Goal: Task Accomplishment & Management: Complete application form

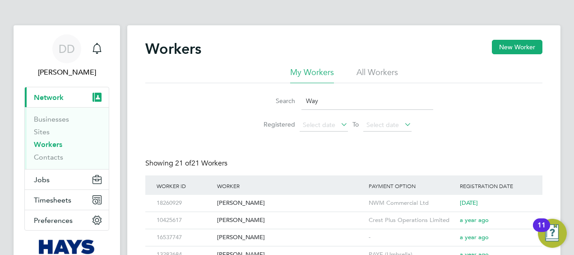
drag, startPoint x: 337, startPoint y: 97, endPoint x: 317, endPoint y: 96, distance: 20.3
click at [292, 103] on div "Search Way" at bounding box center [344, 101] width 179 height 18
type input "rober"
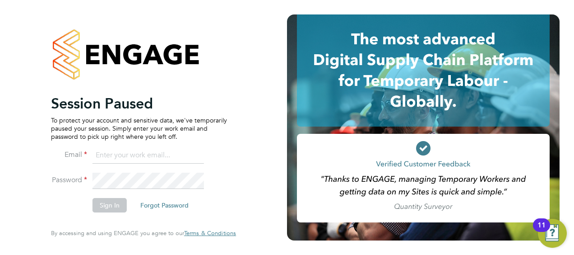
click at [107, 170] on li "Email" at bounding box center [139, 159] width 176 height 25
click at [135, 155] on input at bounding box center [148, 155] width 111 height 16
type input "Daniel.Docherty@hays.com"
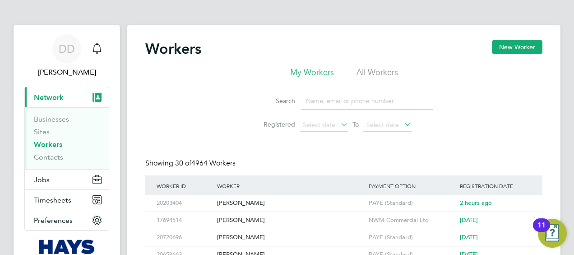
click at [385, 93] on input at bounding box center [368, 101] width 132 height 18
type input "[PERSON_NAME]"
click at [283, 194] on div "Worker" at bounding box center [291, 185] width 152 height 21
click at [264, 200] on div "[PERSON_NAME]" at bounding box center [291, 203] width 152 height 17
click at [236, 200] on div "[PERSON_NAME]" at bounding box center [291, 203] width 152 height 17
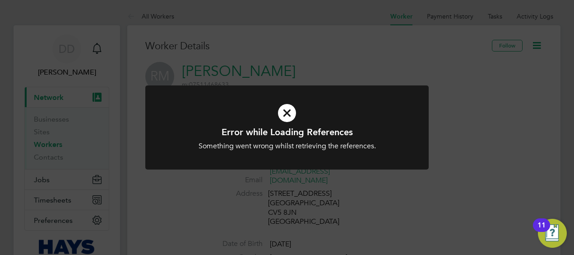
click at [283, 108] on icon at bounding box center [287, 112] width 235 height 35
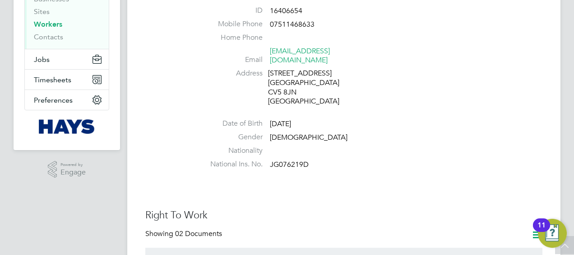
scroll to position [45, 0]
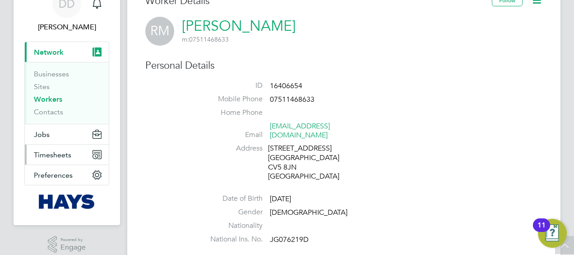
click at [46, 152] on span "Timesheets" at bounding box center [52, 154] width 37 height 9
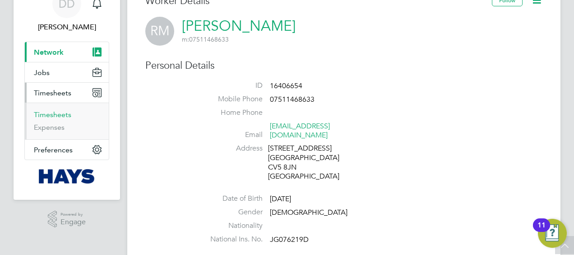
click at [63, 114] on link "Timesheets" at bounding box center [52, 114] width 37 height 9
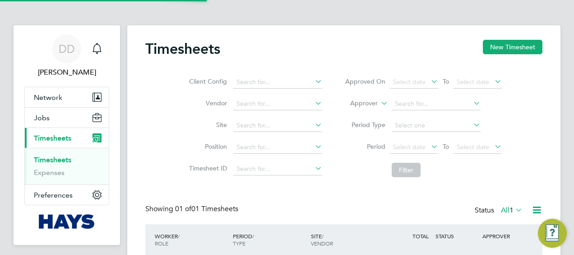
scroll to position [23, 78]
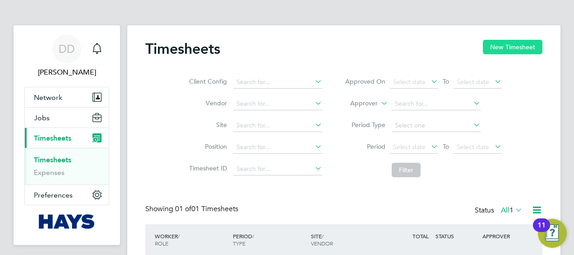
click at [494, 45] on button "New Timesheet" at bounding box center [513, 47] width 60 height 14
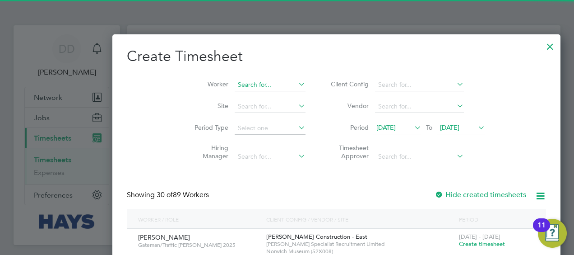
scroll to position [1795, 349]
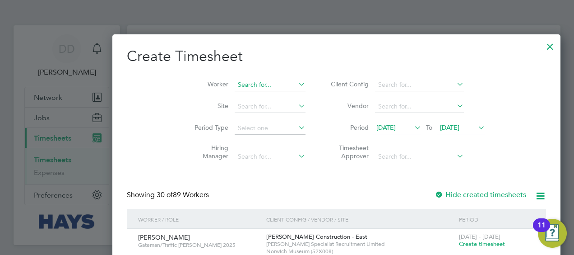
click at [235, 88] on input at bounding box center [270, 85] width 71 height 13
click at [245, 181] on li "Robert M cclelland" at bounding box center [244, 182] width 119 height 12
type input "Robert Mcclelland"
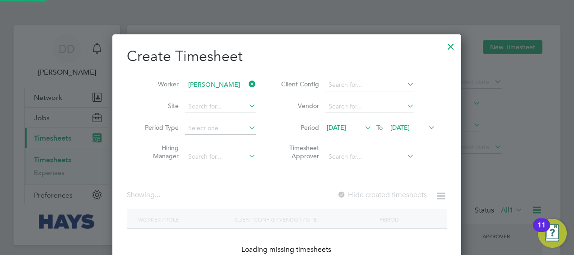
scroll to position [254, 349]
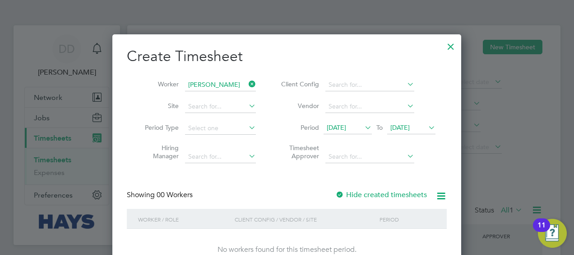
click at [346, 125] on span "[DATE]" at bounding box center [336, 127] width 19 height 8
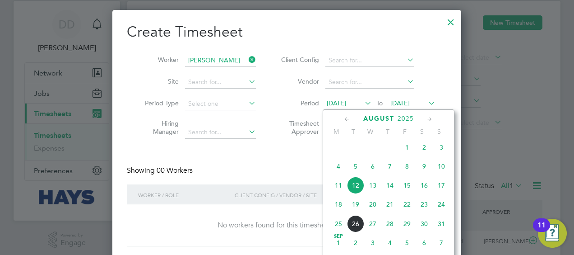
scroll to position [45, 0]
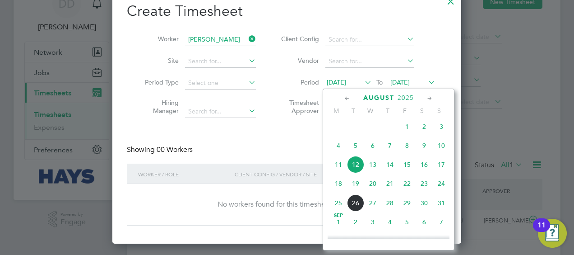
click at [339, 190] on span "18" at bounding box center [338, 183] width 17 height 17
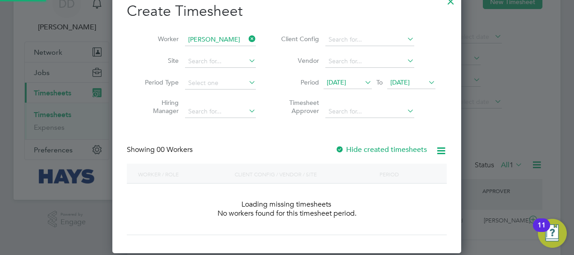
scroll to position [254, 349]
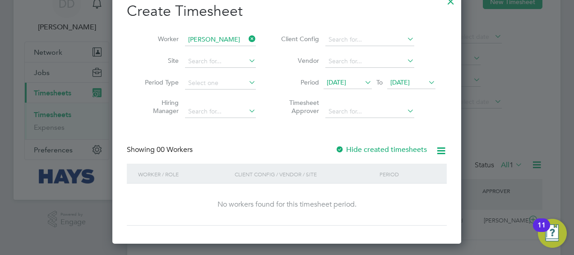
click at [410, 82] on span "19 Aug 2025" at bounding box center [399, 82] width 19 height 8
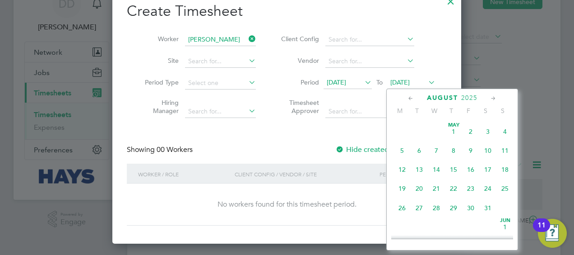
scroll to position [329, 0]
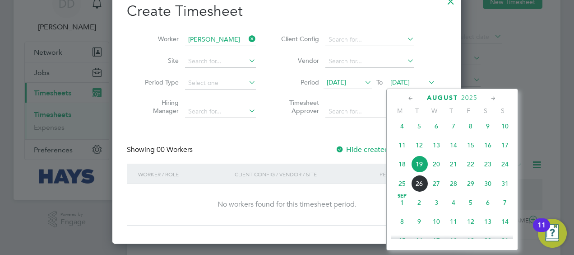
click at [468, 167] on span "22" at bounding box center [470, 163] width 17 height 17
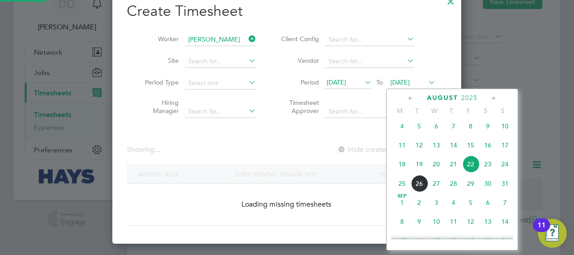
scroll to position [254, 349]
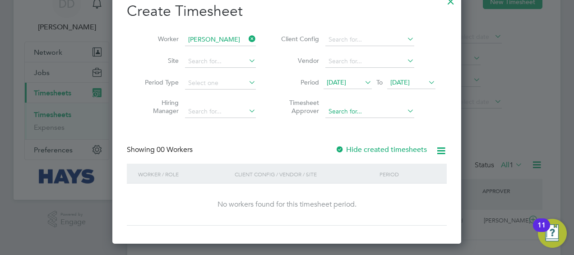
click at [375, 114] on input at bounding box center [369, 111] width 89 height 13
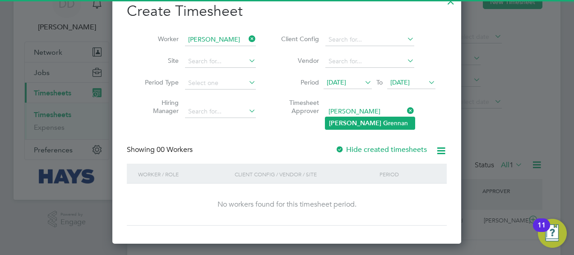
click at [378, 121] on li "Tony Gr ennan" at bounding box center [369, 123] width 89 height 12
type input "Tony Grennan"
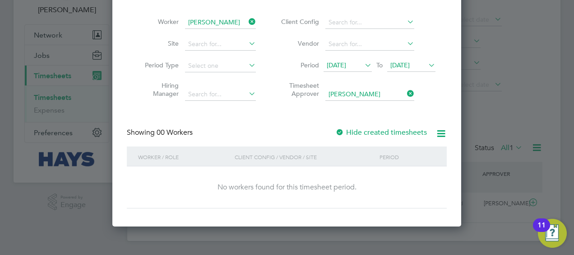
scroll to position [0, 0]
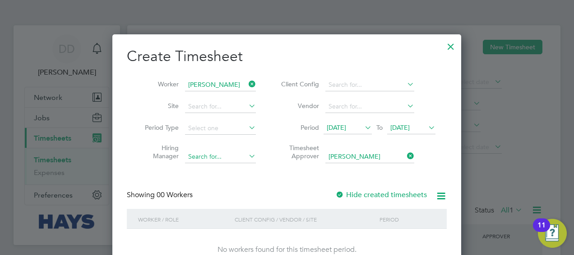
click at [227, 155] on input at bounding box center [220, 156] width 71 height 13
click at [274, 144] on li "Timesheet Approver Tony Grennan" at bounding box center [357, 153] width 180 height 28
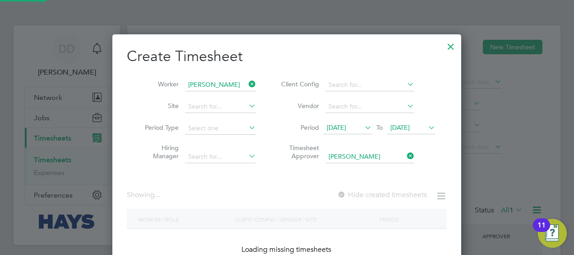
scroll to position [254, 349]
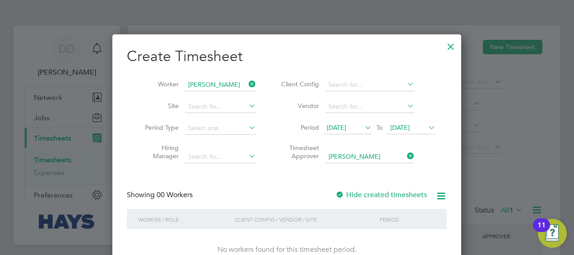
click at [340, 193] on div at bounding box center [339, 194] width 9 height 9
click at [363, 127] on icon at bounding box center [363, 127] width 0 height 13
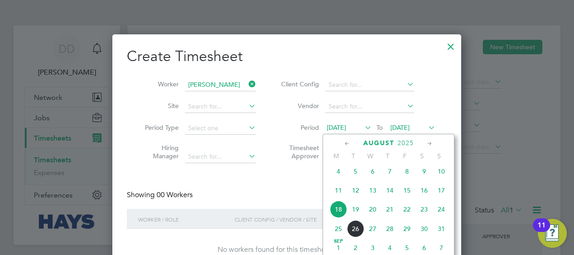
click at [339, 189] on span "11" at bounding box center [338, 189] width 17 height 17
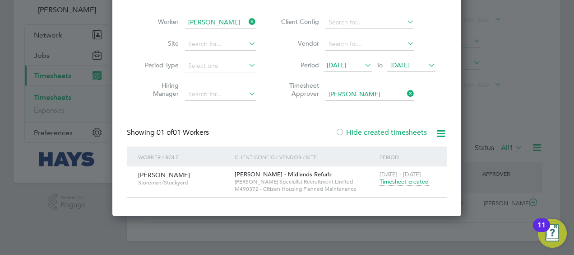
click at [401, 184] on span "Timesheet created" at bounding box center [404, 181] width 49 height 8
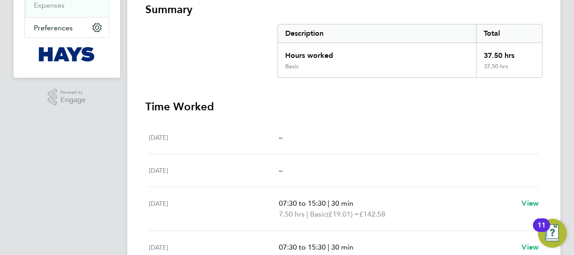
scroll to position [226, 0]
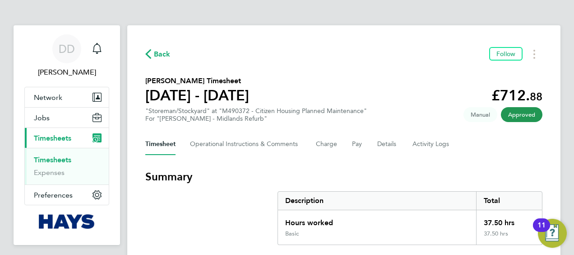
click at [64, 159] on link "Timesheets" at bounding box center [52, 159] width 37 height 9
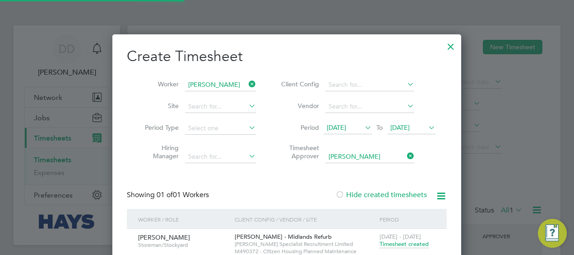
scroll to position [5, 5]
click at [431, 51] on h2 "Create Timesheet" at bounding box center [287, 56] width 320 height 19
click at [444, 47] on div at bounding box center [451, 44] width 16 height 16
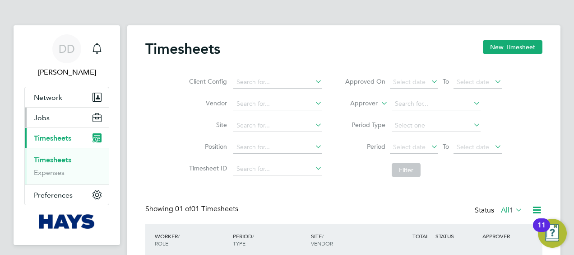
click at [67, 116] on button "Jobs" at bounding box center [67, 117] width 84 height 20
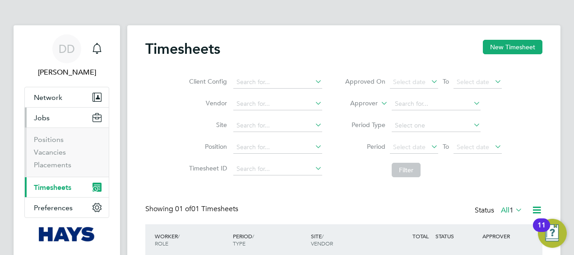
click at [58, 111] on button "Jobs" at bounding box center [67, 117] width 84 height 20
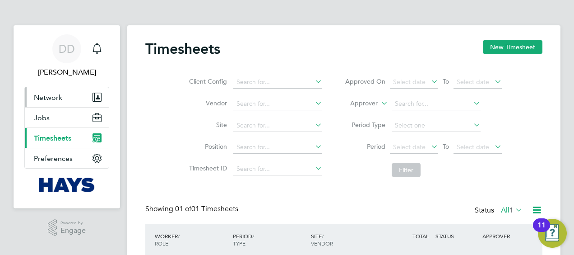
click at [65, 97] on button "Network" at bounding box center [67, 97] width 84 height 20
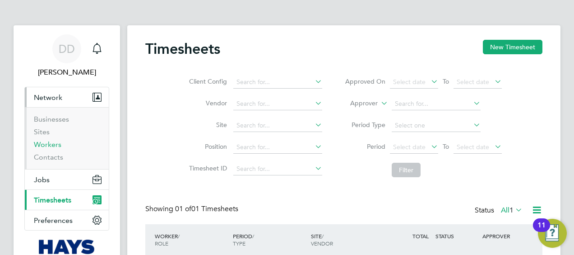
click at [60, 144] on link "Workers" at bounding box center [48, 144] width 28 height 9
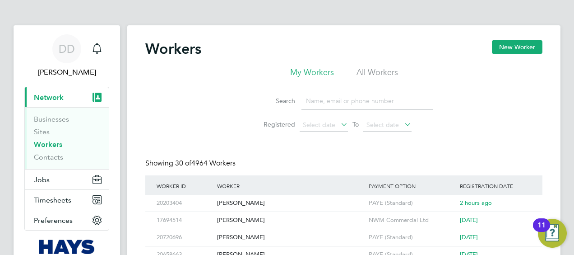
click at [329, 98] on input at bounding box center [368, 101] width 132 height 18
type input "robert"
click at [246, 199] on div "Robert Mcclelland" at bounding box center [291, 203] width 152 height 17
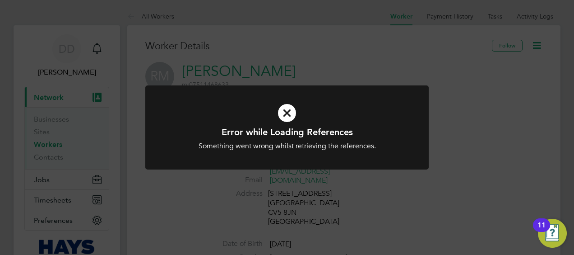
click at [284, 109] on icon at bounding box center [287, 112] width 235 height 35
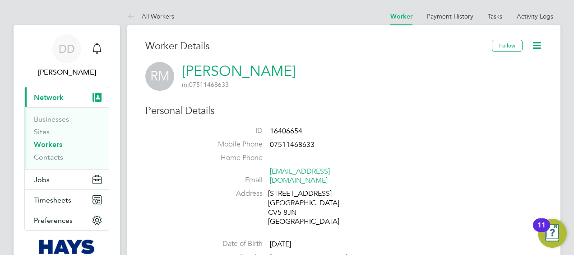
click at [535, 46] on icon at bounding box center [536, 45] width 11 height 11
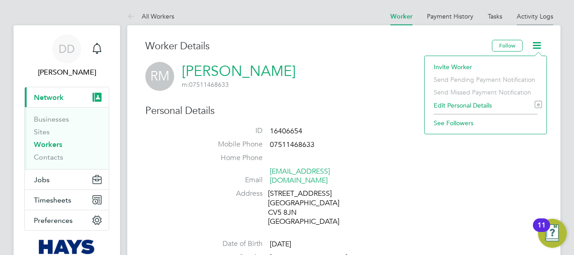
click at [522, 13] on link "Activity Logs" at bounding box center [535, 16] width 37 height 8
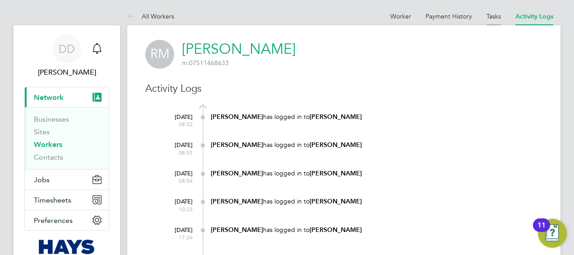
click at [498, 18] on link "Tasks" at bounding box center [494, 16] width 14 height 8
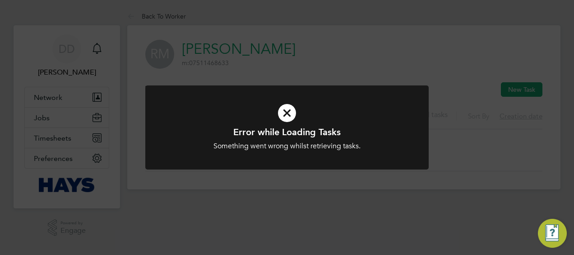
click at [292, 111] on icon at bounding box center [287, 112] width 235 height 35
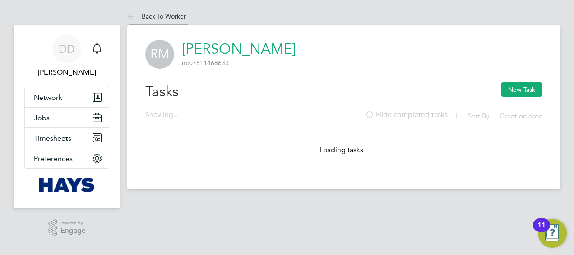
click at [129, 15] on icon at bounding box center [132, 16] width 11 height 11
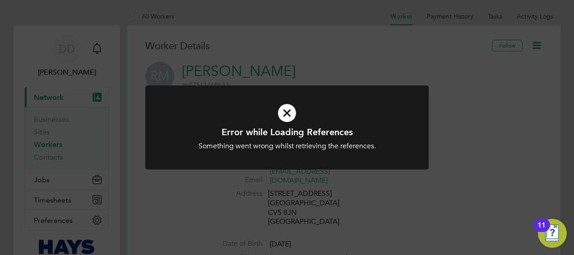
click at [290, 112] on icon at bounding box center [287, 112] width 235 height 35
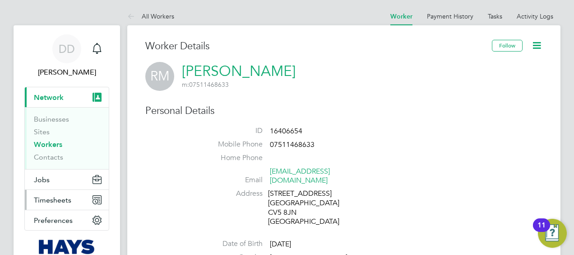
click at [57, 192] on button "Timesheets" at bounding box center [67, 200] width 84 height 20
click at [69, 195] on span "Timesheets" at bounding box center [52, 199] width 37 height 9
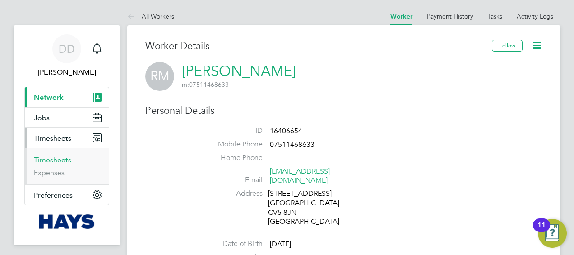
click at [58, 160] on link "Timesheets" at bounding box center [52, 159] width 37 height 9
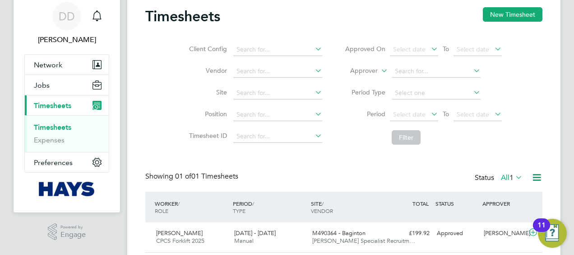
scroll to position [62, 0]
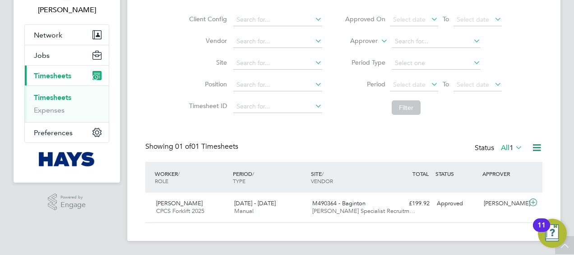
click at [501, 145] on label "All 1" at bounding box center [512, 147] width 22 height 9
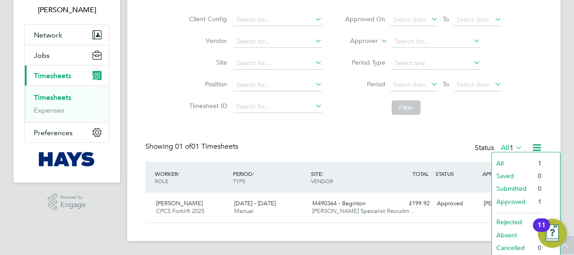
click at [440, 159] on div "Showing 01 of 01 Timesheets Status All 1" at bounding box center [343, 152] width 397 height 20
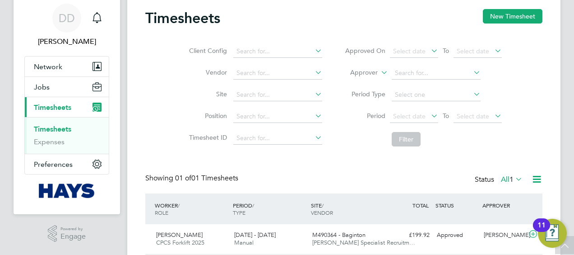
scroll to position [0, 0]
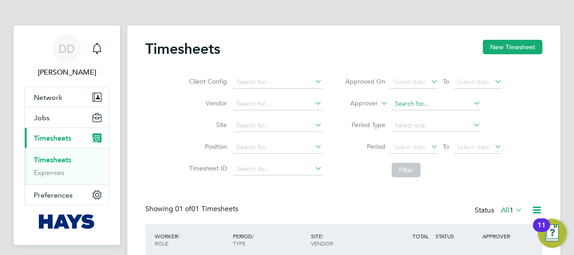
click at [430, 108] on input at bounding box center [436, 103] width 89 height 13
click at [430, 112] on li "Tony Gren nan" at bounding box center [435, 116] width 89 height 12
type input "Tony Grennan"
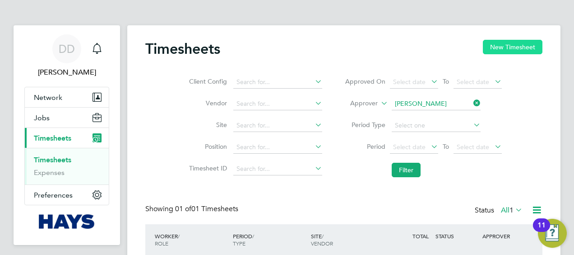
click at [488, 46] on button "New Timesheet" at bounding box center [513, 47] width 60 height 14
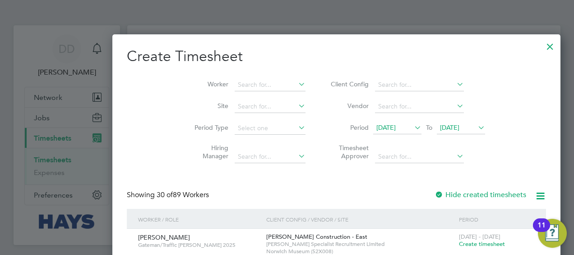
scroll to position [1795, 349]
click at [437, 131] on span "19 Aug 2025" at bounding box center [461, 128] width 48 height 12
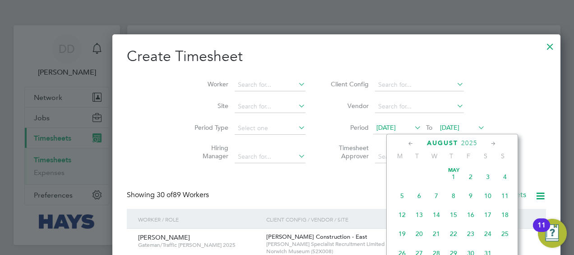
scroll to position [329, 0]
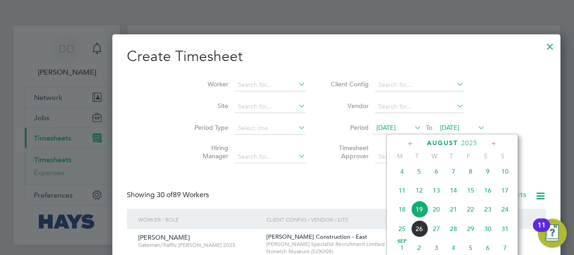
click at [401, 214] on span "18" at bounding box center [402, 208] width 17 height 17
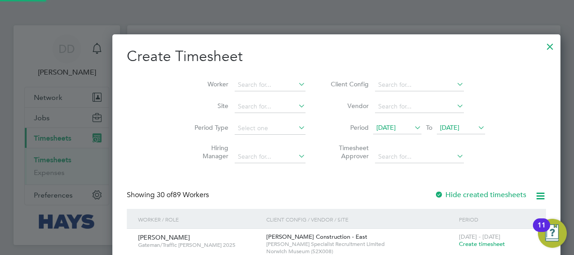
scroll to position [1795, 349]
click at [400, 122] on div "12 Aug 2025 To 18 Aug 2025" at bounding box center [429, 128] width 112 height 13
click at [440, 125] on span "18 Aug 2025" at bounding box center [449, 127] width 19 height 8
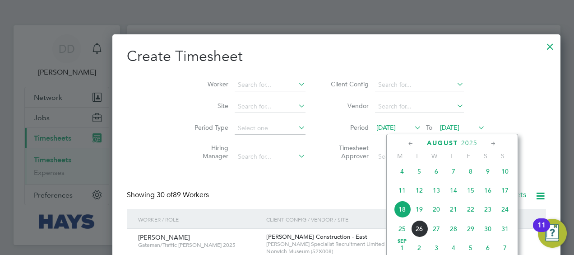
click at [466, 212] on span "22" at bounding box center [470, 208] width 17 height 17
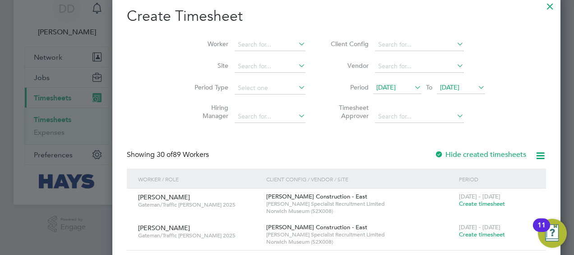
scroll to position [40, 0]
click at [376, 90] on span "[DATE]" at bounding box center [385, 88] width 19 height 8
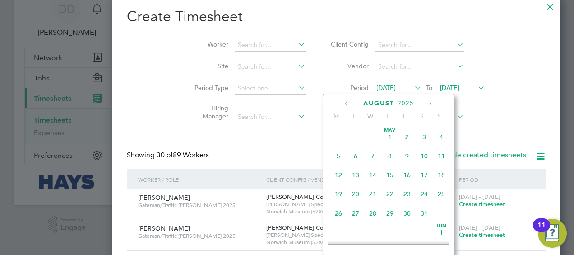
scroll to position [310, 0]
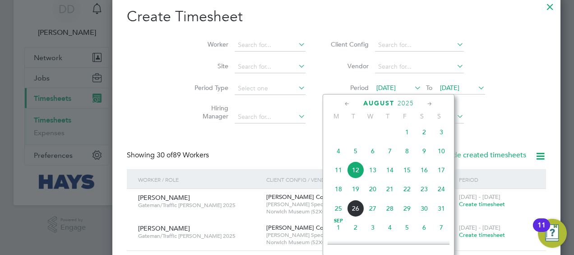
click at [339, 193] on span "18" at bounding box center [338, 188] width 17 height 17
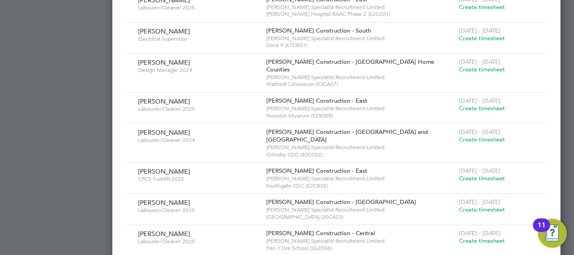
scroll to position [981, 0]
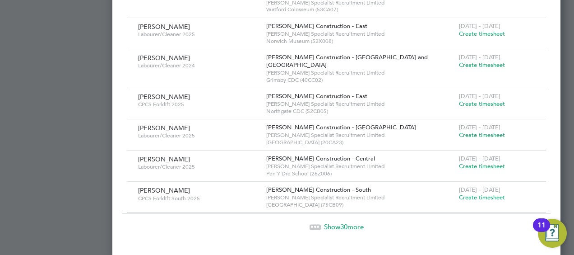
click at [324, 223] on span "Show 30 more" at bounding box center [344, 226] width 40 height 9
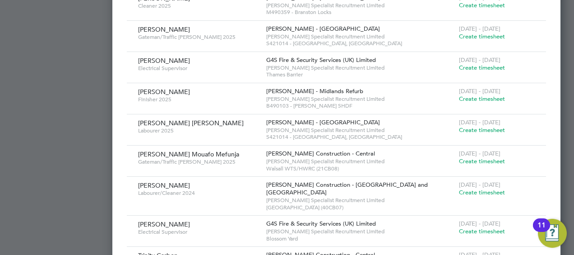
scroll to position [0, 0]
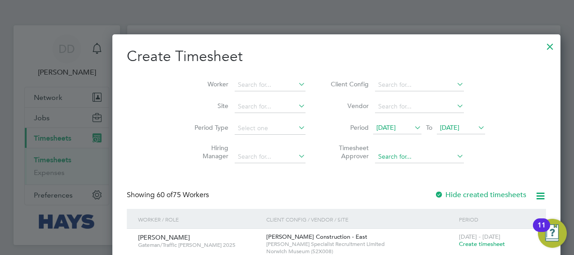
click at [375, 157] on input at bounding box center [419, 156] width 89 height 13
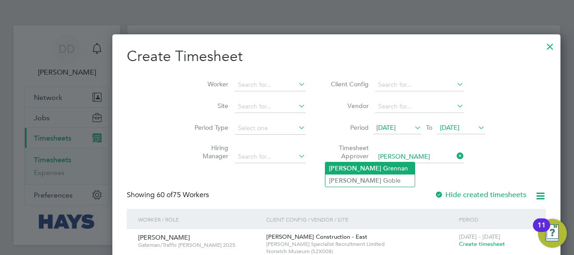
click at [383, 171] on b "G" at bounding box center [385, 168] width 5 height 8
type input "Tony Grennan"
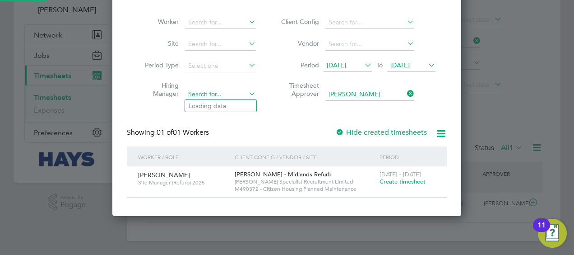
click at [236, 99] on input at bounding box center [220, 94] width 71 height 13
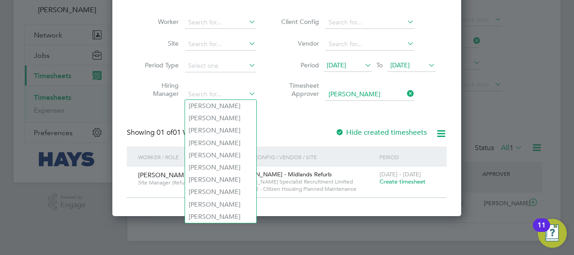
click at [343, 130] on div at bounding box center [339, 132] width 9 height 9
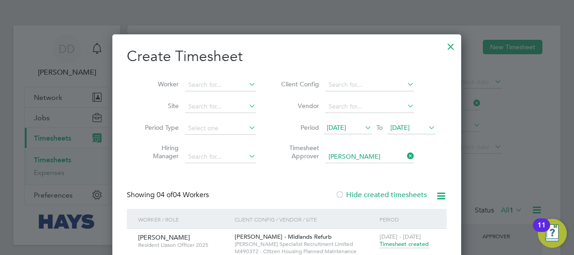
click at [455, 45] on div at bounding box center [451, 44] width 16 height 16
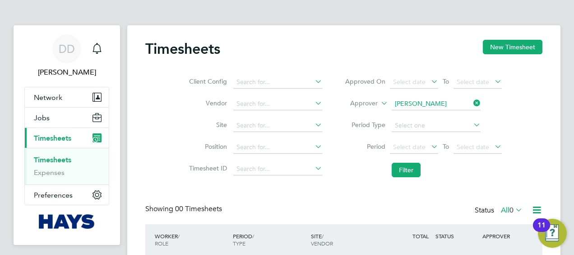
click at [62, 141] on span "Timesheets" at bounding box center [52, 138] width 37 height 9
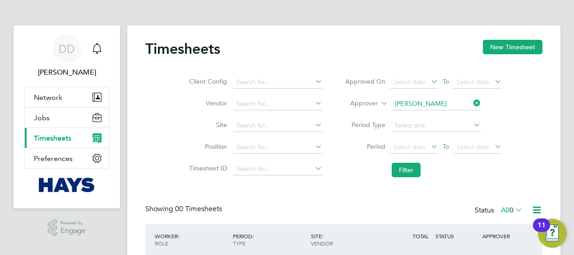
click at [60, 138] on span "Timesheets" at bounding box center [52, 138] width 37 height 9
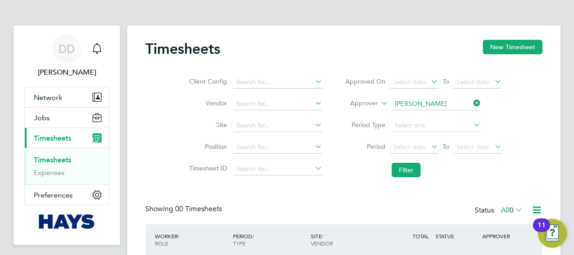
click at [58, 153] on ul "Timesheets Expenses" at bounding box center [67, 166] width 84 height 37
click at [531, 42] on button "New Timesheet" at bounding box center [513, 47] width 60 height 14
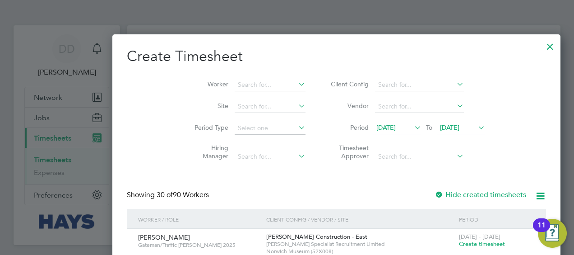
scroll to position [1795, 349]
click at [413, 125] on icon at bounding box center [413, 127] width 0 height 13
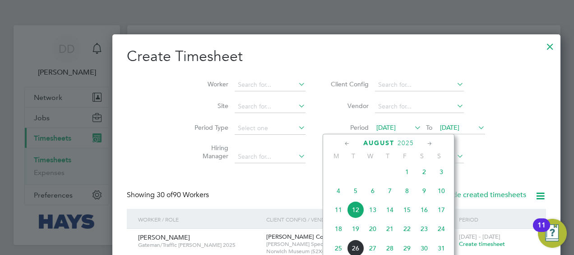
drag, startPoint x: 337, startPoint y: 232, endPoint x: 347, endPoint y: 219, distance: 16.0
click at [334, 231] on span "18" at bounding box center [338, 228] width 17 height 17
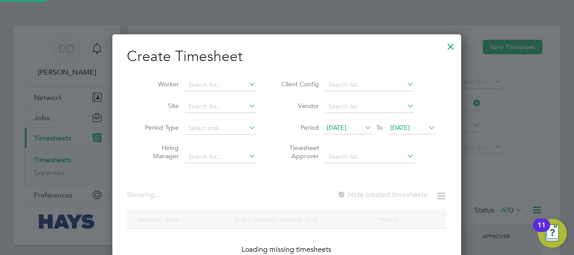
scroll to position [1202, 349]
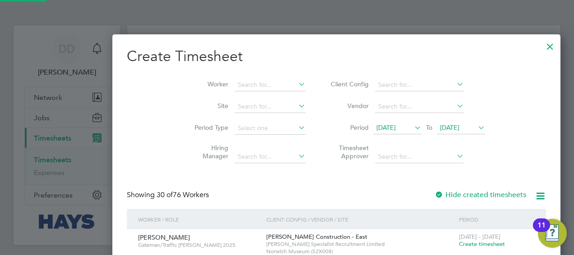
click at [440, 129] on span "19 Aug 2025" at bounding box center [449, 127] width 19 height 8
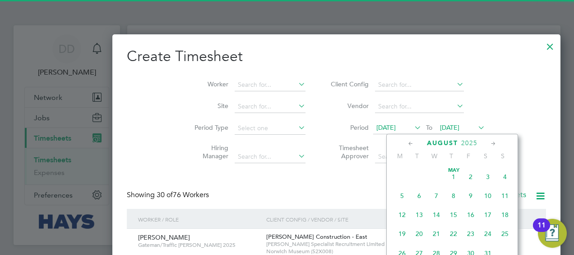
scroll to position [329, 0]
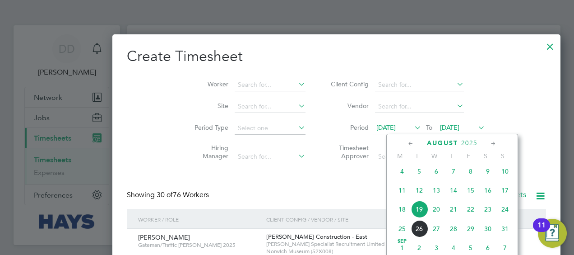
click at [470, 218] on span "22" at bounding box center [470, 208] width 17 height 17
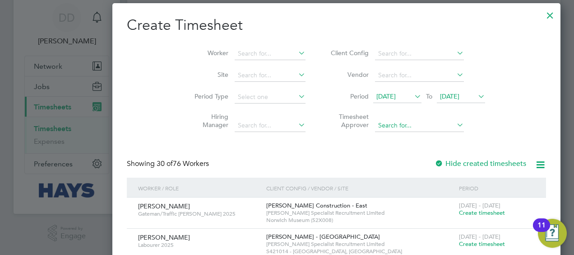
scroll to position [45, 0]
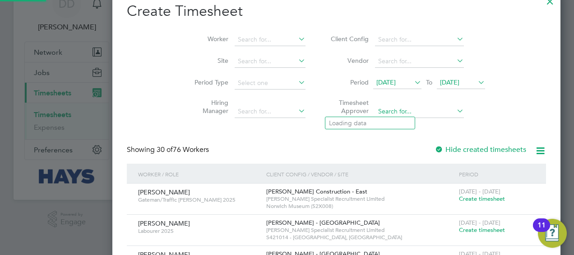
click at [375, 115] on input at bounding box center [419, 111] width 89 height 13
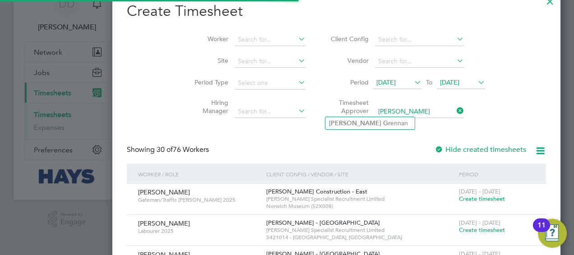
click at [360, 129] on li "Tony Gr ennan" at bounding box center [369, 123] width 89 height 12
type input "Tony Grennan"
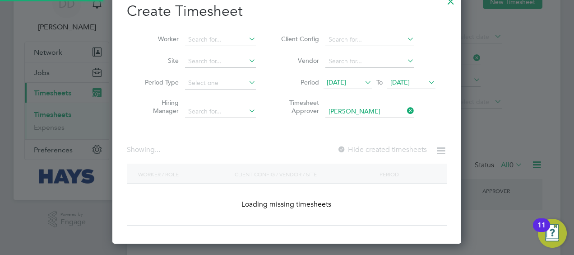
scroll to position [274, 349]
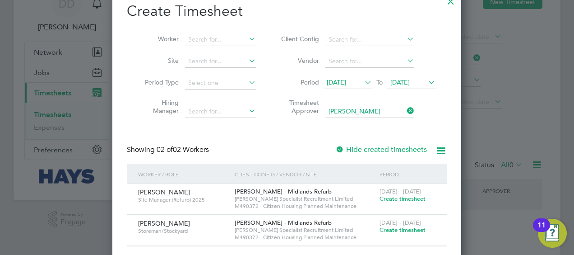
click at [411, 227] on span "Create timesheet" at bounding box center [403, 230] width 46 height 8
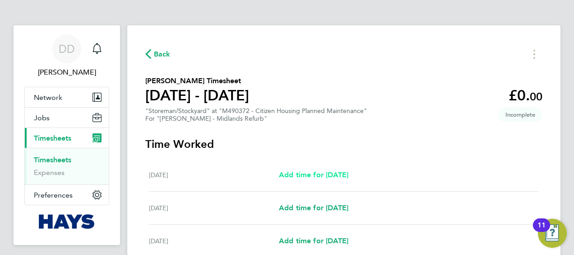
click at [314, 172] on span "Add time for Sat 16 Aug" at bounding box center [314, 174] width 70 height 9
select select "30"
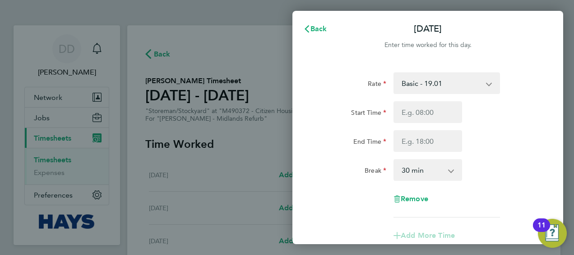
click at [514, 133] on div "End Time" at bounding box center [427, 141] width 227 height 22
click at [419, 107] on input "Start Time" at bounding box center [428, 112] width 69 height 22
type input "07:30"
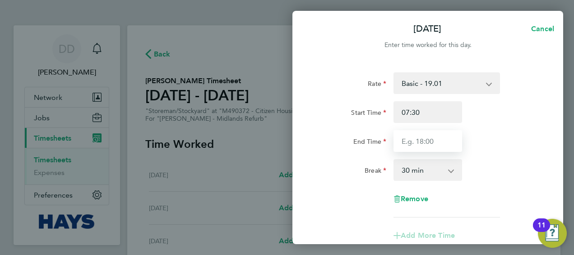
click at [442, 148] on input "End Time" at bounding box center [428, 141] width 69 height 22
type input "1"
type input "15:30"
click at [460, 211] on div "Rate Basic - 19.01 Overtime - 27.22 Start Time 07:30 End Time 15:30 Break 0 min…" at bounding box center [428, 144] width 220 height 145
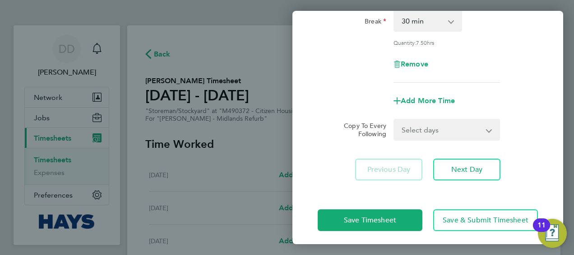
scroll to position [153, 0]
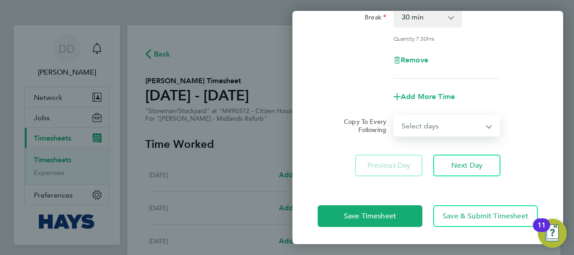
click at [465, 126] on select "Select days Day Weekday (Mon-Fri) Monday Tuesday Wednesday Thursday Friday Sund…" at bounding box center [441, 126] width 95 height 20
select select "WEEKDAY"
click at [394, 116] on select "Select days Day Weekday (Mon-Fri) Monday Tuesday Wednesday Thursday Friday Sund…" at bounding box center [441, 126] width 95 height 20
select select "2025-08-22"
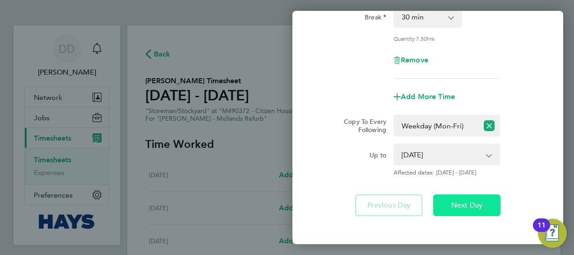
drag, startPoint x: 482, startPoint y: 201, endPoint x: 541, endPoint y: 98, distance: 118.7
click at [548, 104] on div "Rate Basic - 19.01 Overtime - 27.22 Start Time 07:30 End Time 15:30 Break 0 min…" at bounding box center [427, 67] width 271 height 318
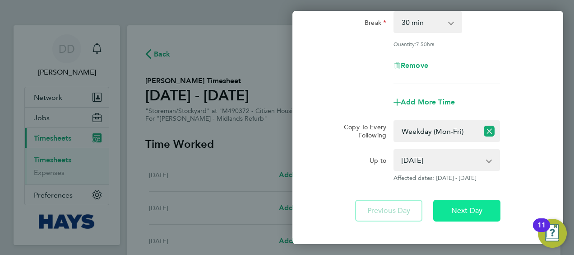
scroll to position [193, 0]
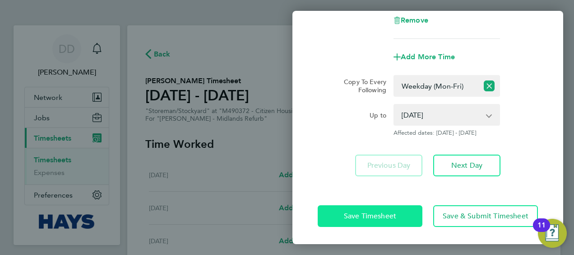
click at [380, 223] on button "Save Timesheet" at bounding box center [370, 216] width 105 height 22
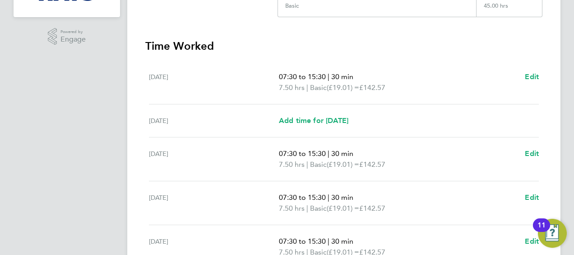
scroll to position [271, 0]
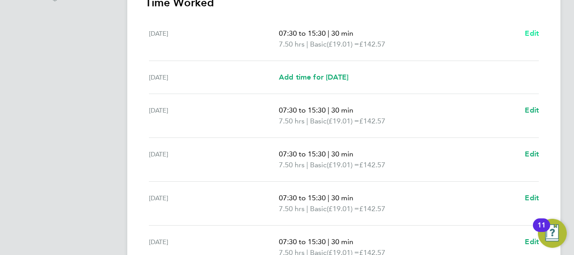
click at [533, 32] on span "Edit" at bounding box center [532, 33] width 14 height 9
select select "30"
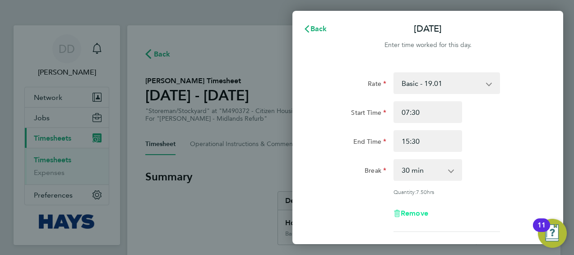
click at [408, 209] on span "Remove" at bounding box center [415, 213] width 28 height 9
select select "null"
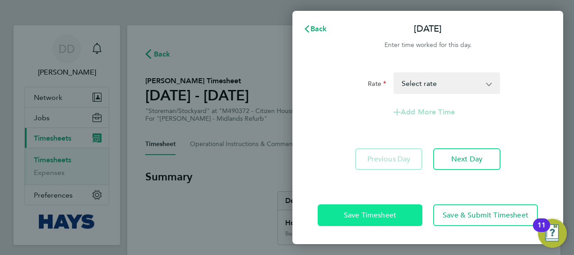
click at [404, 212] on button "Save Timesheet" at bounding box center [370, 215] width 105 height 22
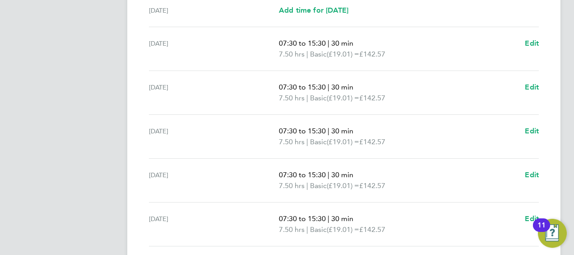
scroll to position [396, 0]
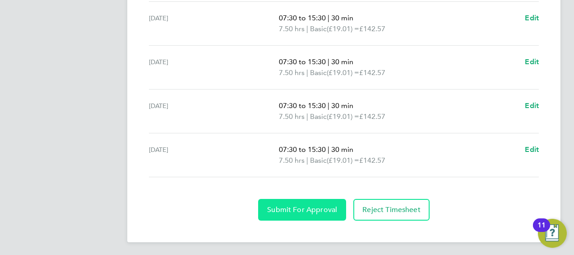
click at [315, 209] on span "Submit For Approval" at bounding box center [302, 209] width 70 height 9
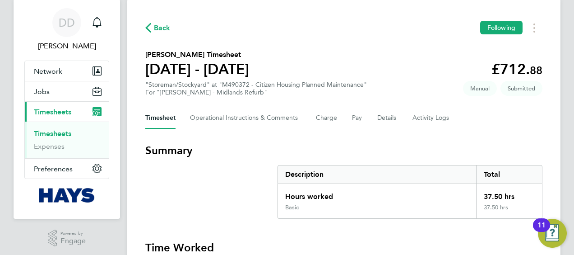
scroll to position [0, 0]
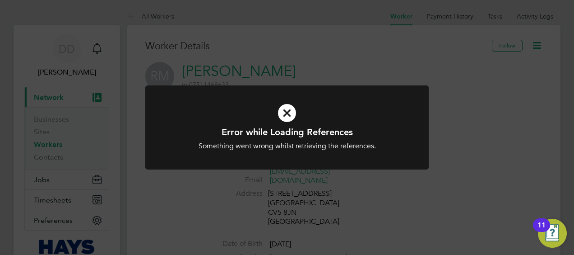
click at [277, 110] on icon at bounding box center [287, 112] width 235 height 35
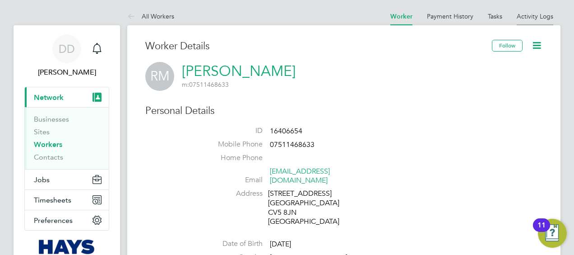
click at [520, 15] on link "Activity Logs" at bounding box center [535, 16] width 37 height 8
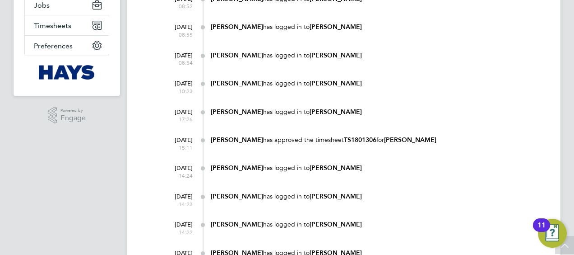
scroll to position [90, 0]
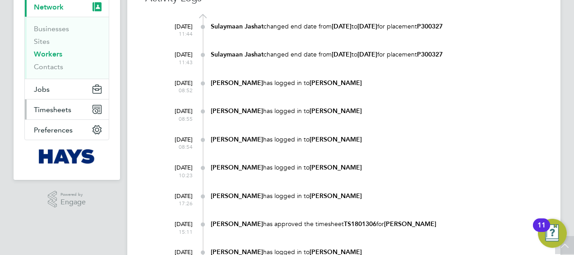
click at [59, 114] on button "Timesheets" at bounding box center [67, 109] width 84 height 20
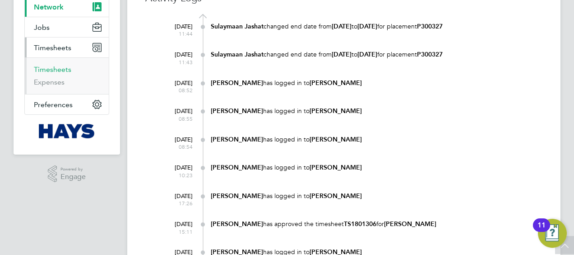
click at [54, 68] on link "Timesheets" at bounding box center [52, 69] width 37 height 9
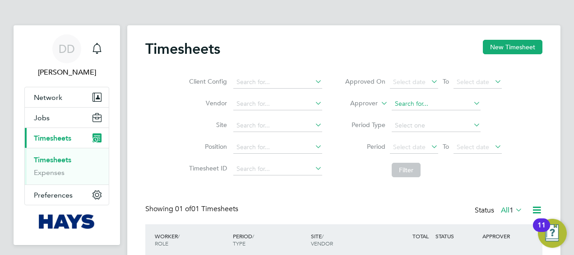
click at [426, 107] on input at bounding box center [436, 103] width 89 height 13
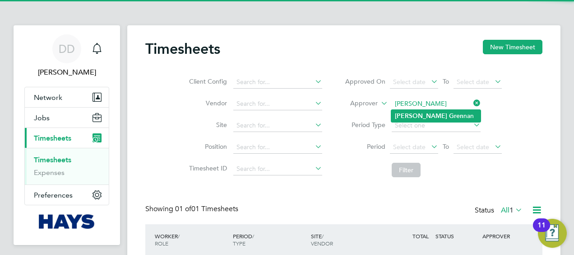
click at [431, 110] on li "Tony Gren nan" at bounding box center [435, 116] width 89 height 12
type input "Tony Grennan"
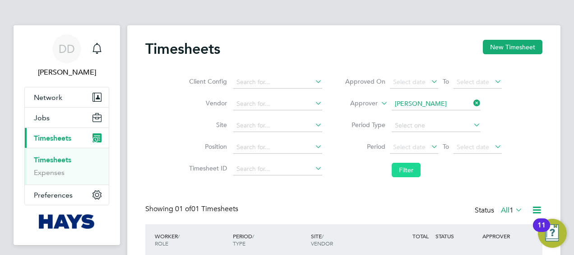
click at [411, 166] on button "Filter" at bounding box center [406, 169] width 29 height 14
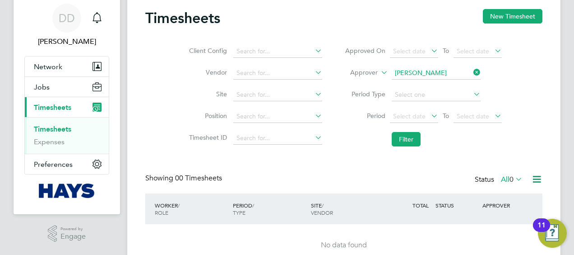
scroll to position [45, 0]
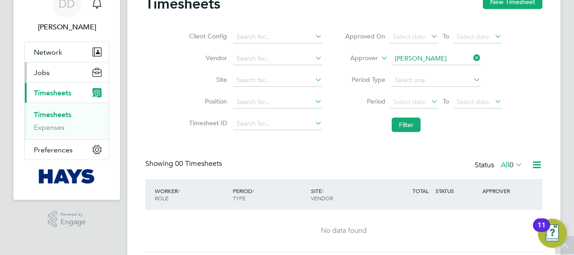
click at [54, 69] on button "Jobs" at bounding box center [67, 72] width 84 height 20
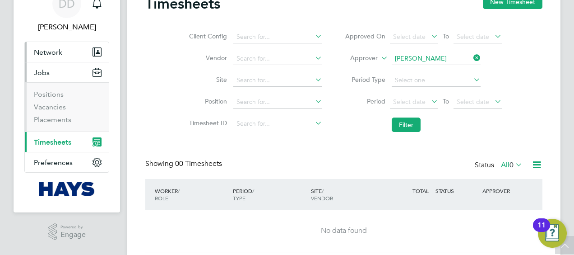
click at [57, 56] on button "Network" at bounding box center [67, 52] width 84 height 20
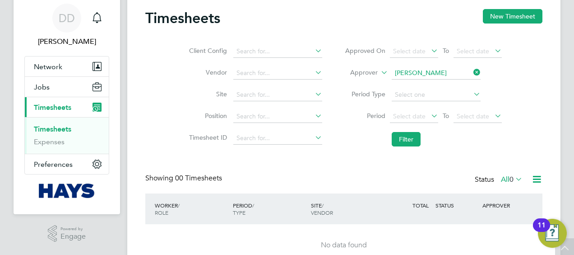
scroll to position [0, 0]
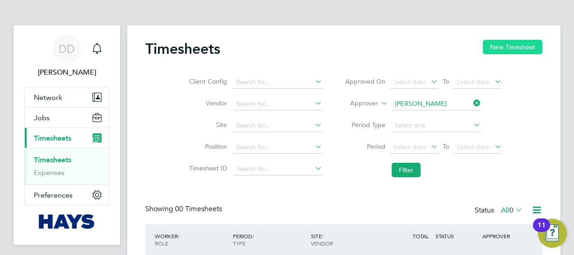
click at [500, 51] on button "New Timesheet" at bounding box center [513, 47] width 60 height 14
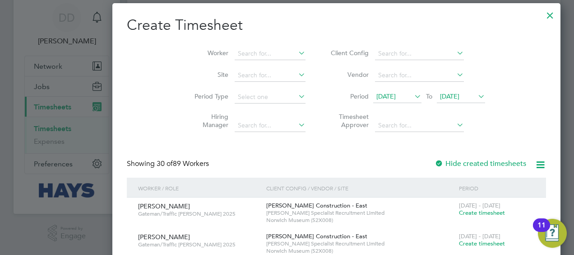
scroll to position [45, 0]
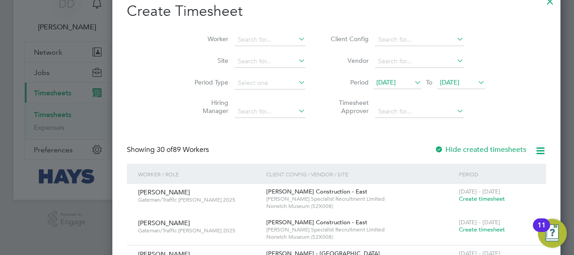
click at [378, 103] on li "Timesheet Approver" at bounding box center [407, 108] width 180 height 28
click at [377, 110] on input at bounding box center [419, 111] width 89 height 13
click at [363, 124] on li "Tony Gr ennan" at bounding box center [369, 123] width 89 height 12
type input "Tony Grennan"
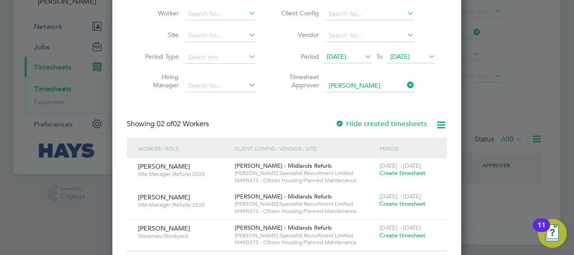
scroll to position [84, 0]
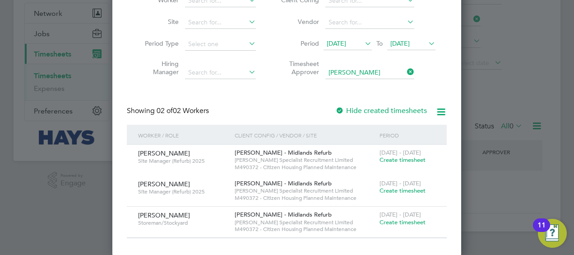
click at [346, 40] on span "[DATE]" at bounding box center [336, 43] width 19 height 8
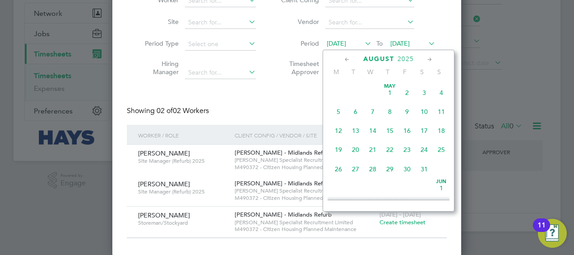
scroll to position [310, 0]
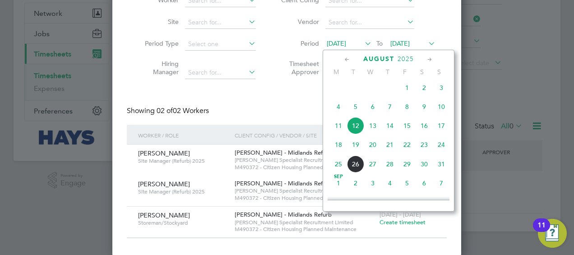
click at [336, 128] on span "11" at bounding box center [338, 125] width 17 height 17
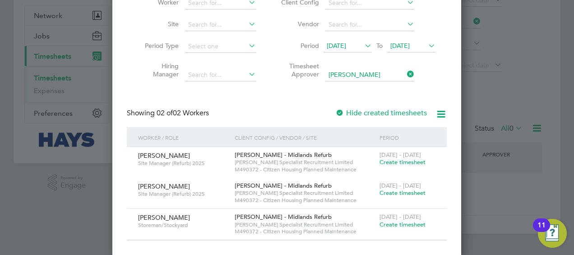
scroll to position [84, 0]
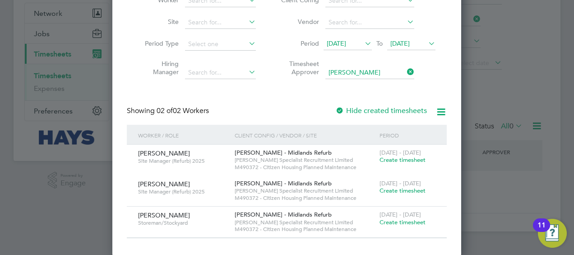
click at [374, 110] on label "Hide created timesheets" at bounding box center [381, 110] width 92 height 9
click at [357, 48] on span "11 Aug 2025" at bounding box center [348, 44] width 48 height 12
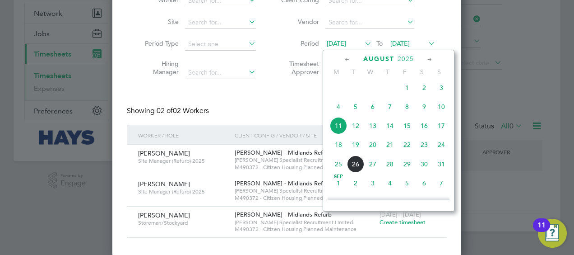
click at [404, 91] on span "Aug 1" at bounding box center [407, 87] width 17 height 17
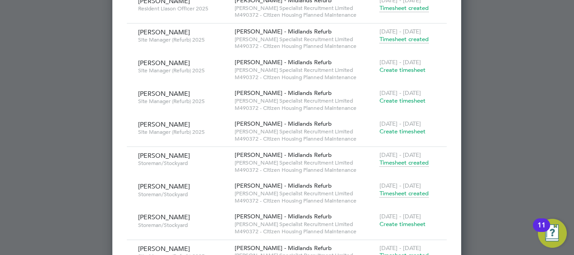
click at [399, 190] on span "Timesheet created" at bounding box center [404, 193] width 49 height 8
